Goal: Check status: Check status

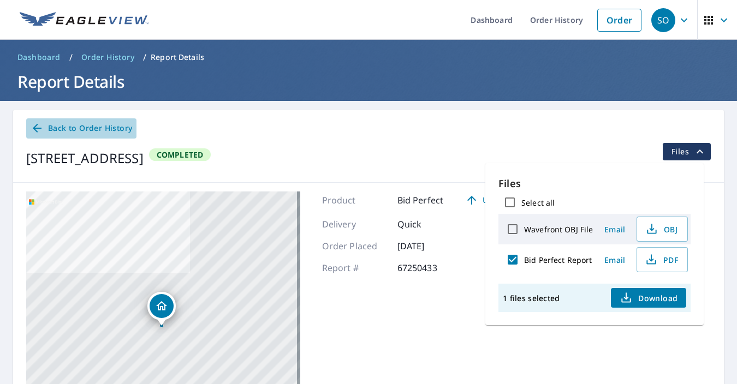
click at [73, 127] on span "Back to Order History" at bounding box center [82, 129] width 102 height 14
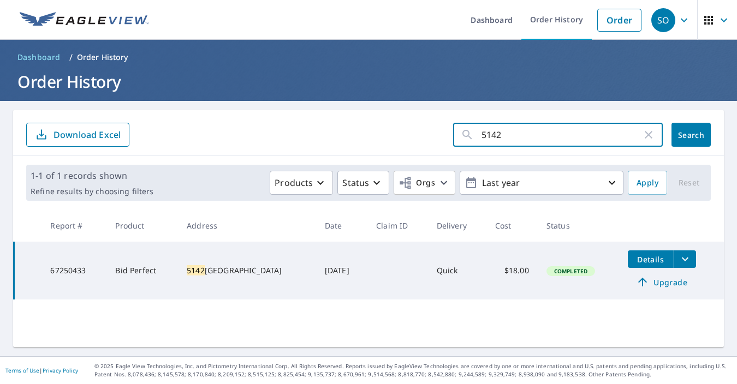
drag, startPoint x: 520, startPoint y: 140, endPoint x: 440, endPoint y: 131, distance: 80.3
click at [440, 131] on form "5142 ​ Search Download Excel" at bounding box center [368, 135] width 685 height 24
type input "165"
click button "Search" at bounding box center [691, 135] width 39 height 24
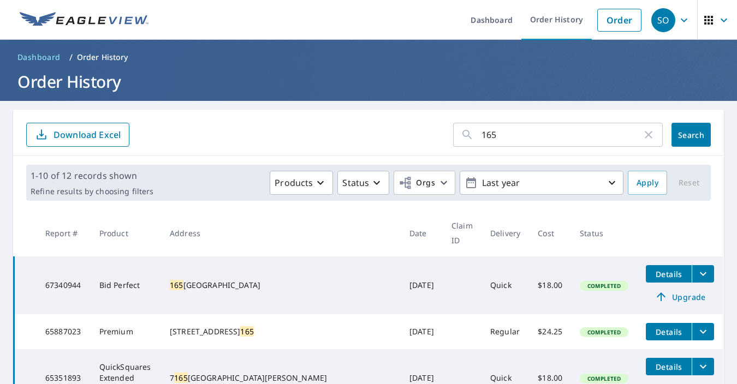
click at [699, 268] on icon "filesDropdownBtn-67340944" at bounding box center [703, 274] width 13 height 13
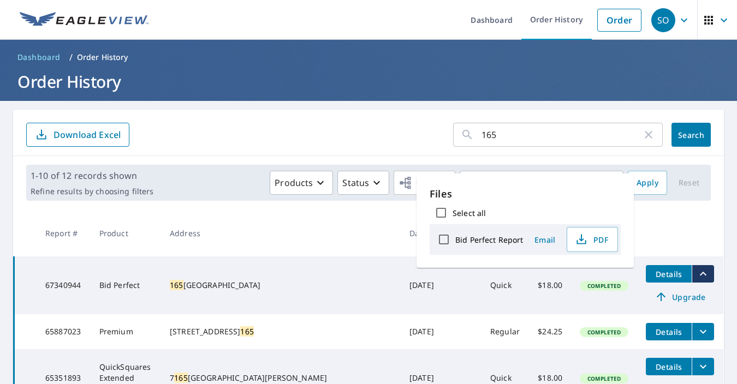
click at [494, 235] on label "Bid Perfect Report" at bounding box center [489, 240] width 68 height 10
click at [455, 235] on input "Bid Perfect Report" at bounding box center [443, 239] width 23 height 23
checkbox input "true"
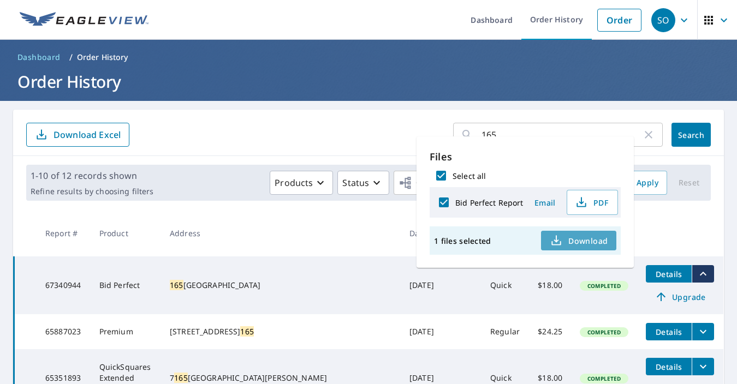
click at [557, 244] on icon "button" at bounding box center [556, 240] width 13 height 13
